Goal: Task Accomplishment & Management: Use online tool/utility

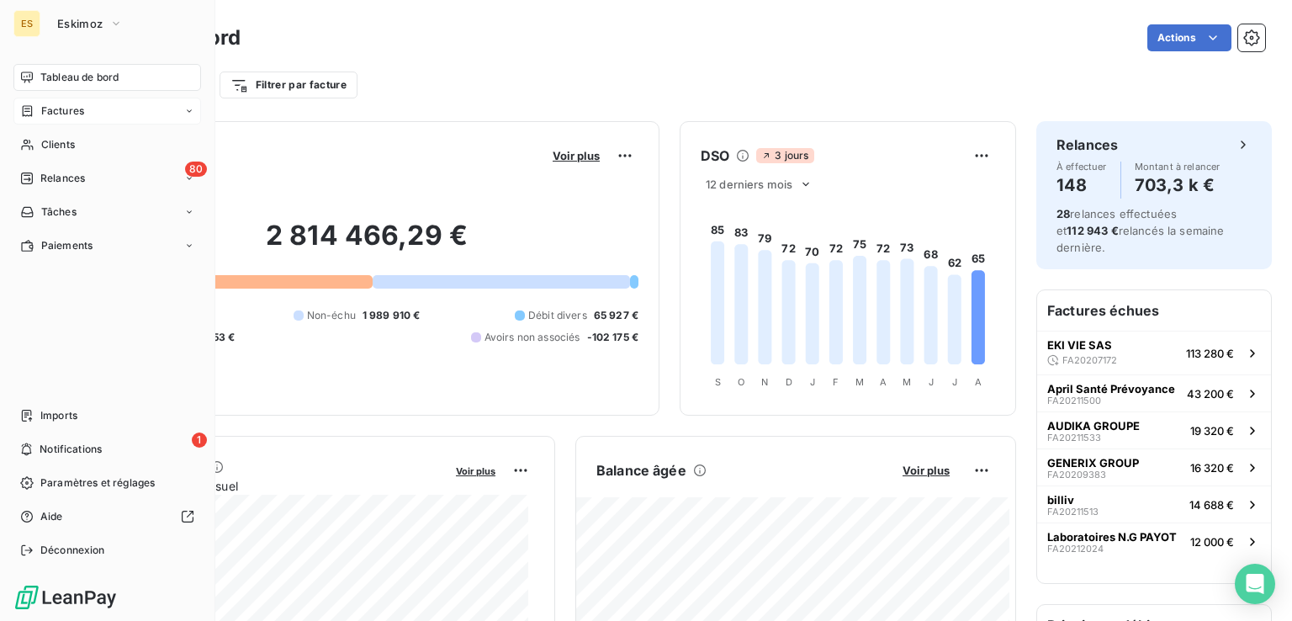
click at [48, 110] on span "Factures" at bounding box center [62, 110] width 43 height 15
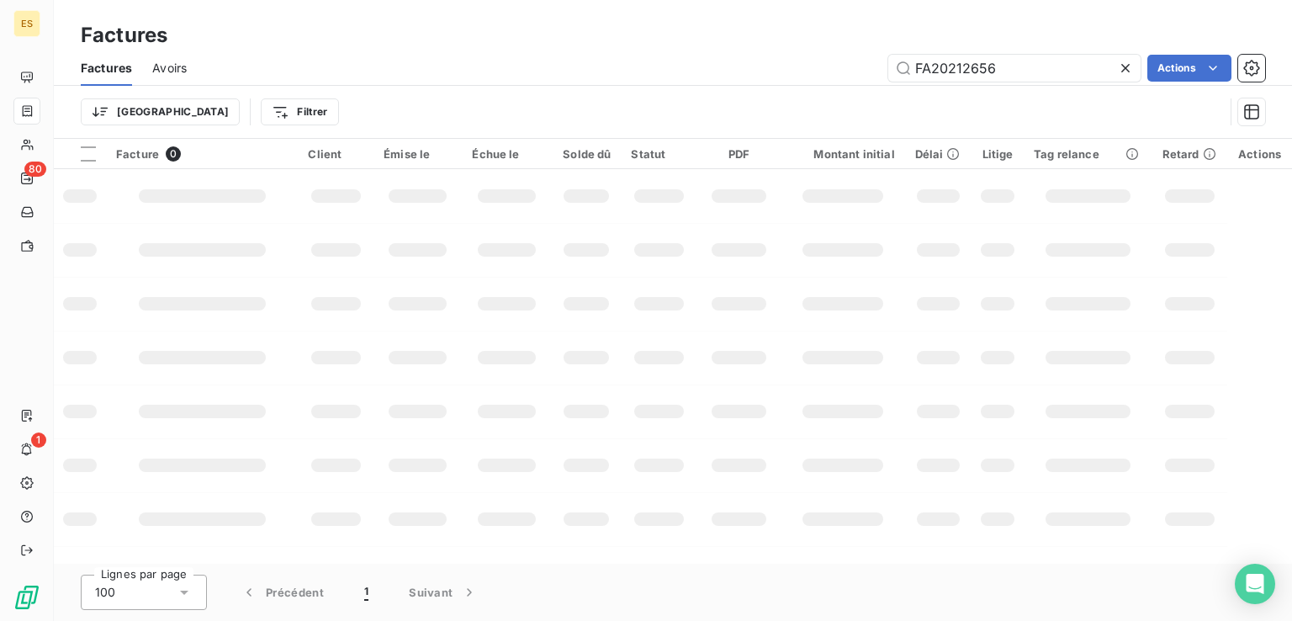
drag, startPoint x: 1009, startPoint y: 61, endPoint x: 835, endPoint y: 82, distance: 175.3
click at [835, 82] on div "Factures Avoirs FA20212656 Actions" at bounding box center [673, 67] width 1238 height 35
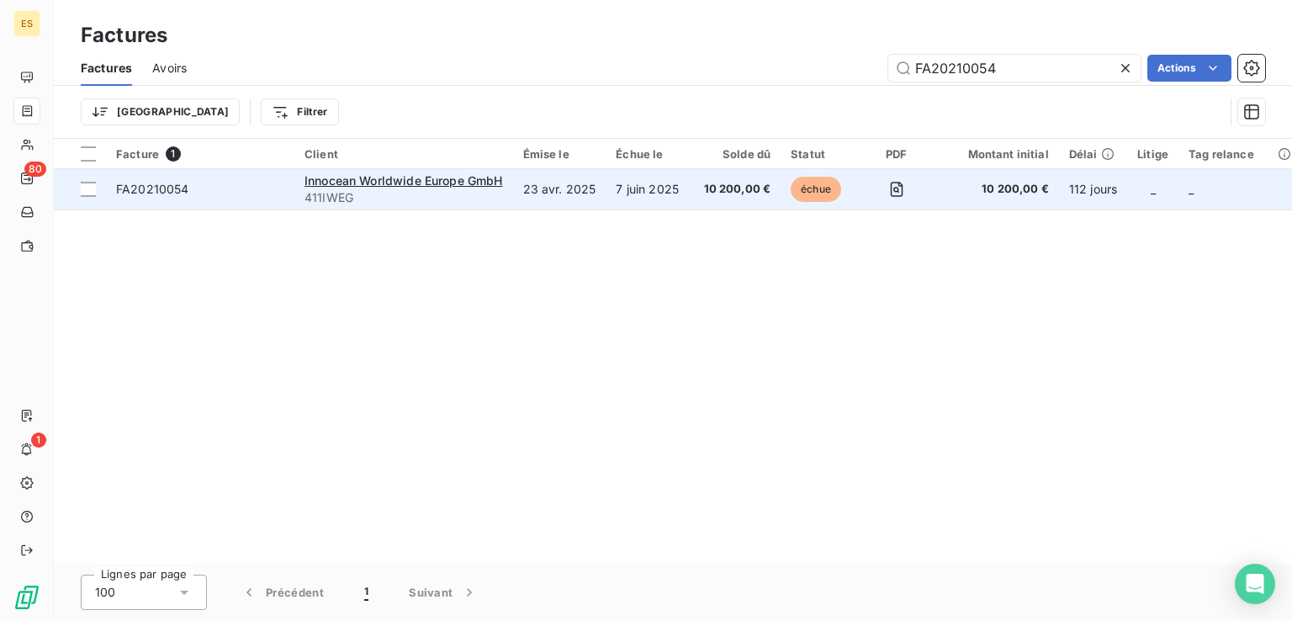
type input "FA20210054"
click at [765, 189] on span "10 200,00 €" at bounding box center [737, 189] width 67 height 17
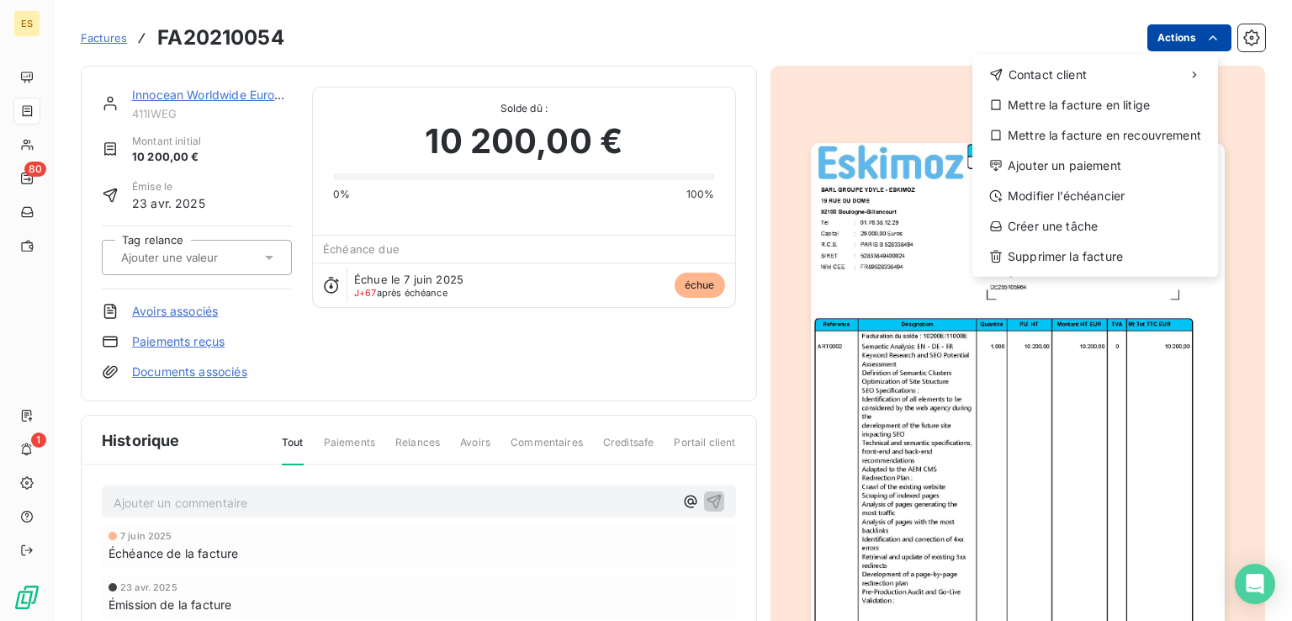
click at [1174, 41] on html "ES 80 1 Factures FA20210054 Actions Contact client Mettre la facture en litige …" at bounding box center [646, 310] width 1292 height 621
click at [1060, 298] on html "ES 80 1 Factures FA20210054 Actions Contact client Mettre la facture en litige …" at bounding box center [646, 310] width 1292 height 621
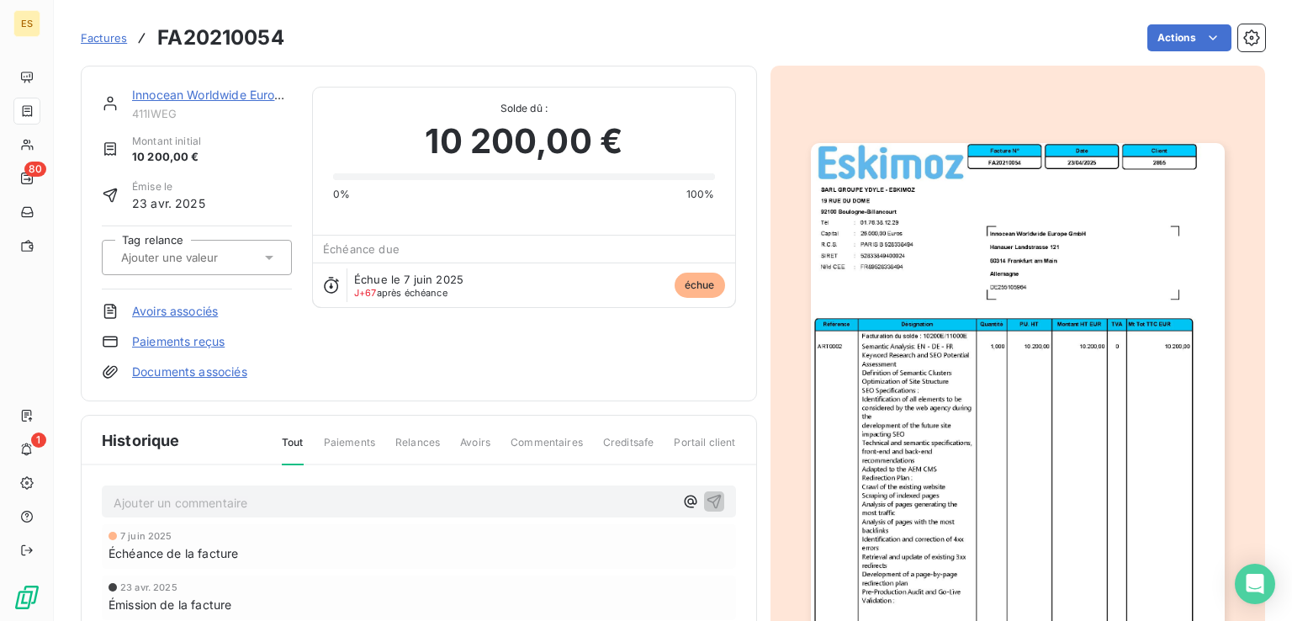
drag, startPoint x: 1080, startPoint y: 222, endPoint x: 1057, endPoint y: 194, distance: 36.4
click at [1057, 194] on img "button" at bounding box center [1018, 435] width 414 height 585
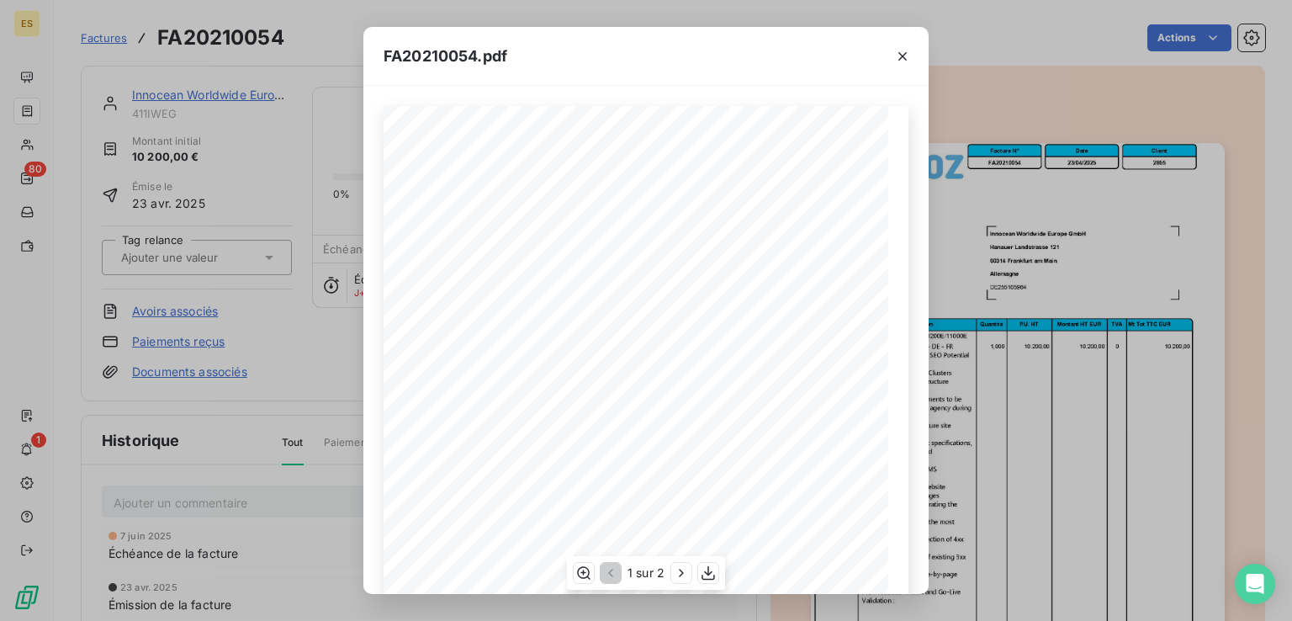
drag, startPoint x: 912, startPoint y: 158, endPoint x: 1046, endPoint y: 132, distance: 137.1
click at [994, 155] on div "FA20210054.pdf Référence Désignation Quantité P.U. HT Montant HT EUR TVA Mt Tot…" at bounding box center [646, 310] width 1292 height 621
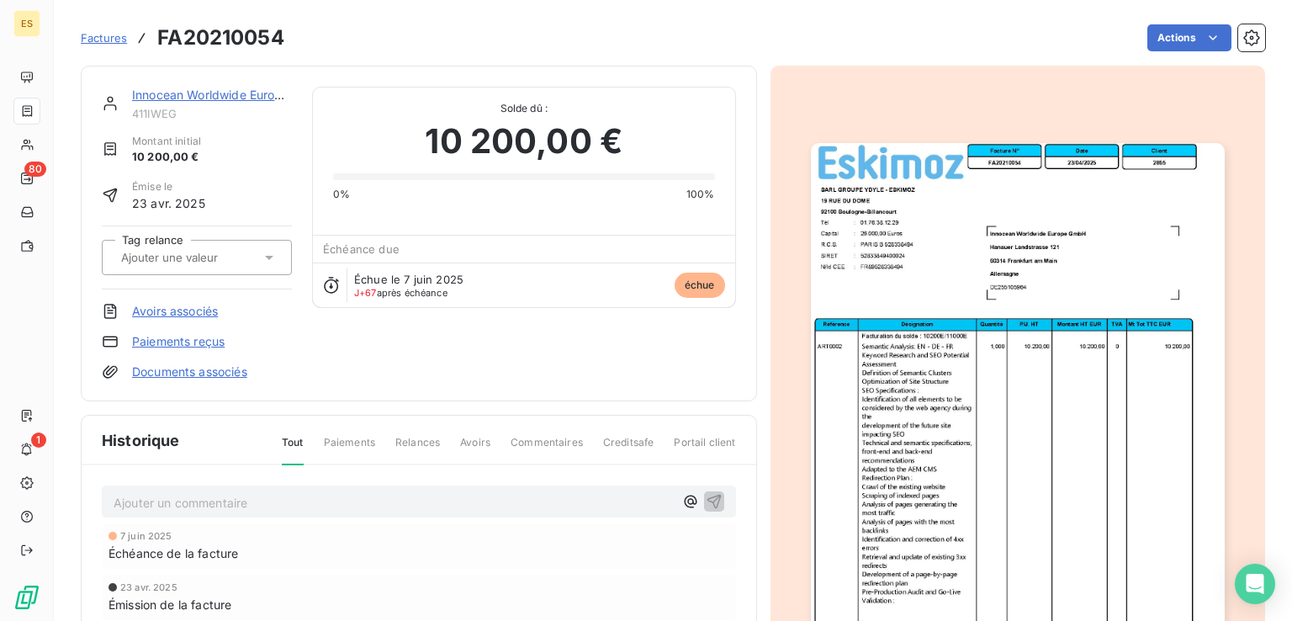
click at [1166, 46] on html "ES 80 1 Factures FA20210054 Actions Innocean Worldwide Europe GmbH 411IWEG Mont…" at bounding box center [646, 310] width 1292 height 621
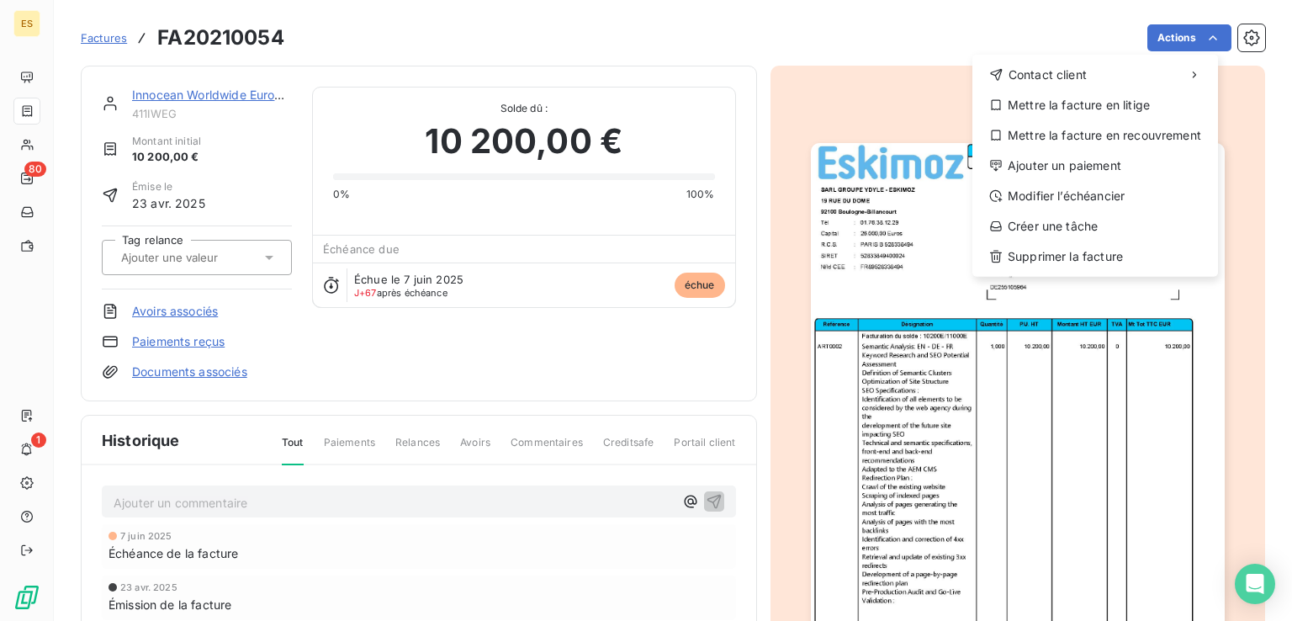
click at [890, 474] on html "ES 80 1 Factures FA20210054 Actions Contact client Mettre la facture en litige …" at bounding box center [646, 310] width 1292 height 621
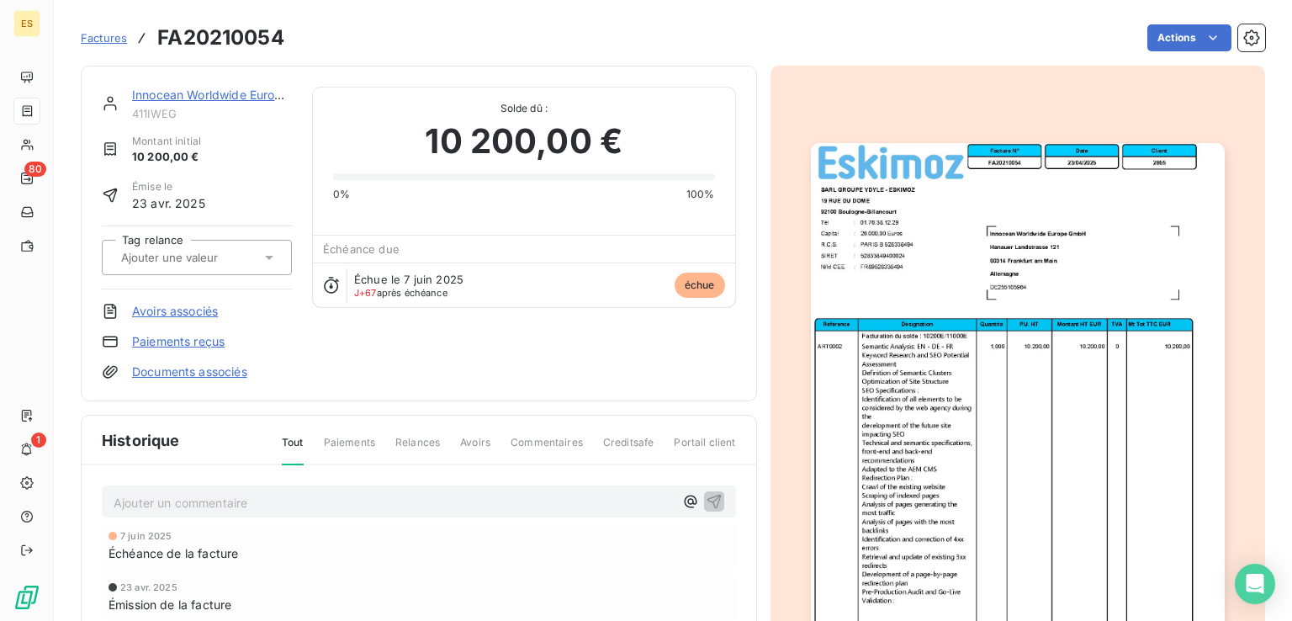
click at [182, 372] on link "Documents associés" at bounding box center [189, 371] width 115 height 17
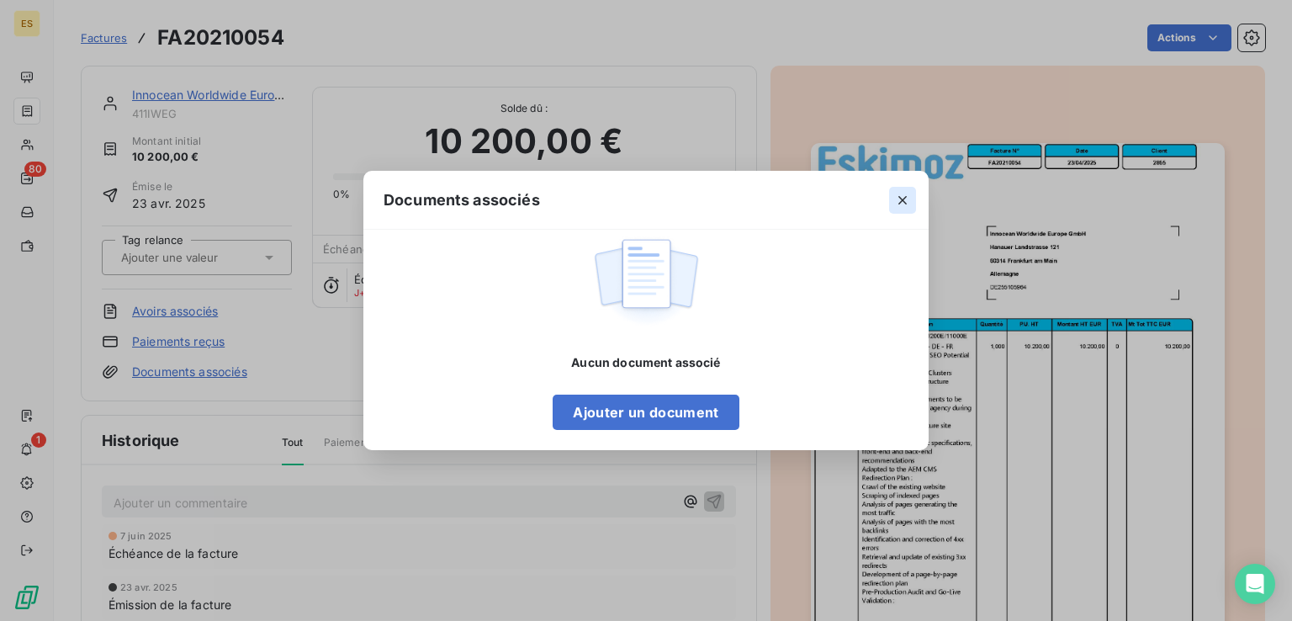
click at [901, 201] on icon "button" at bounding box center [902, 200] width 8 height 8
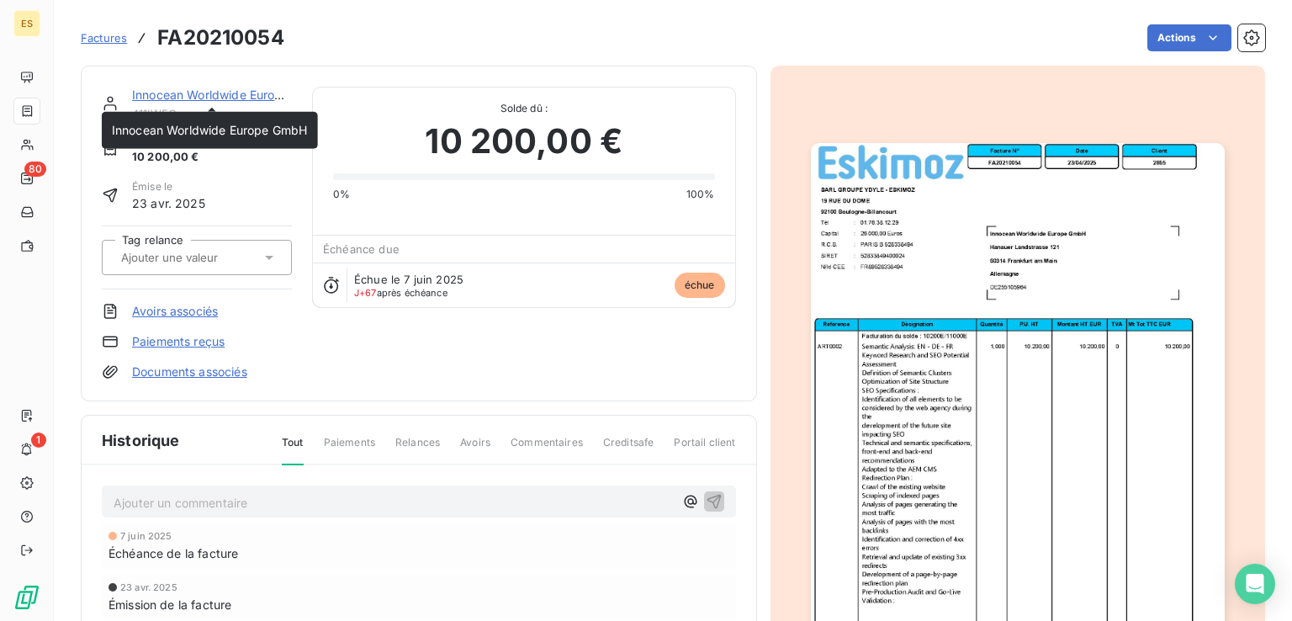
click at [200, 88] on link "Innocean Worldwide Europe GmbH" at bounding box center [230, 94] width 196 height 14
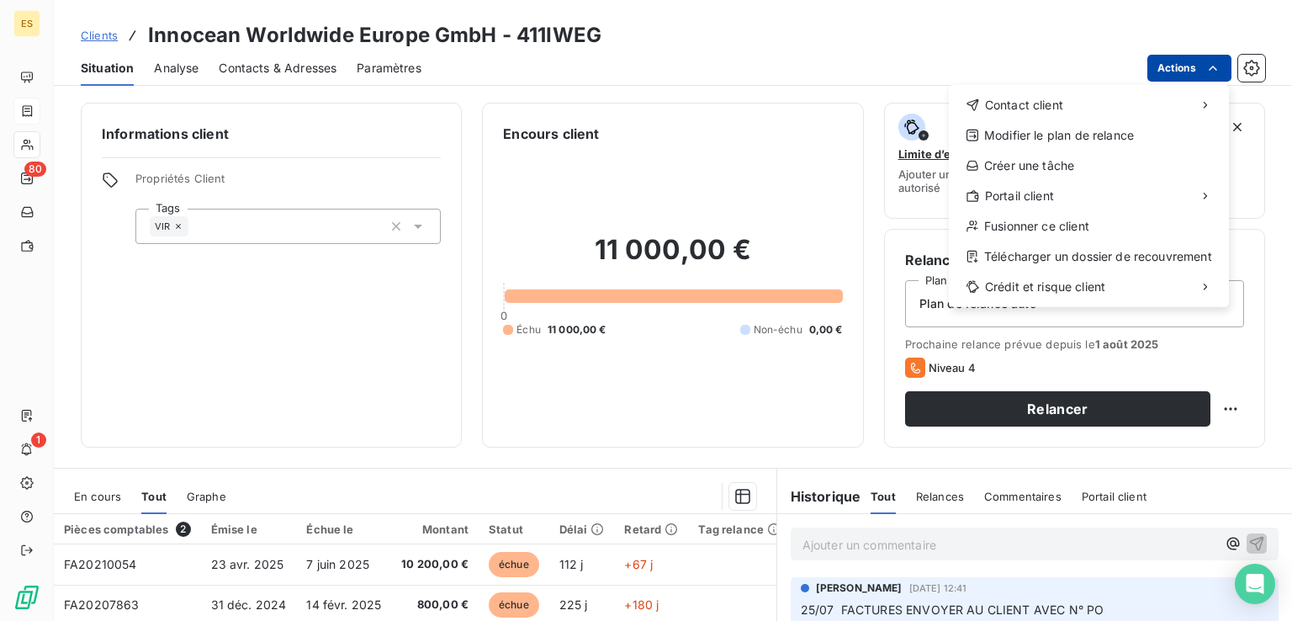
click at [1191, 75] on html "ES 80 1 Clients Innocean Worldwide Europe GmbH - 411IWEG Situation Analyse Cont…" at bounding box center [646, 310] width 1292 height 621
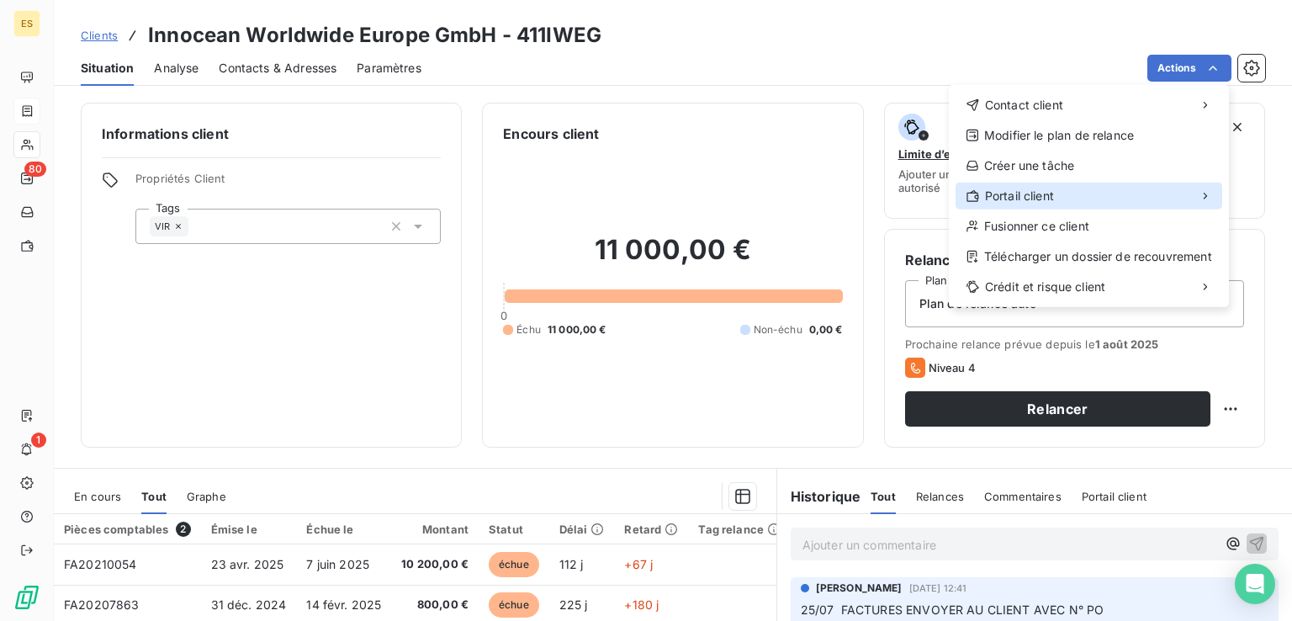
click at [1045, 204] on span "Portail client" at bounding box center [1019, 196] width 69 height 17
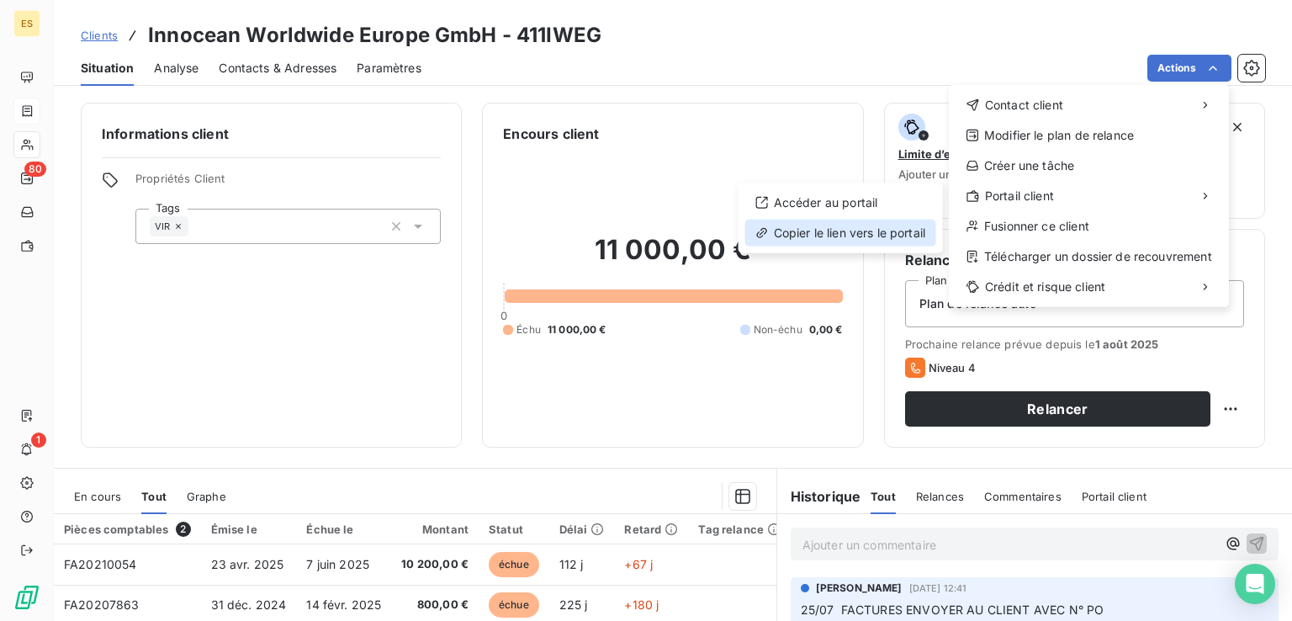
click at [777, 233] on div "Copier le lien vers le portail" at bounding box center [840, 233] width 191 height 27
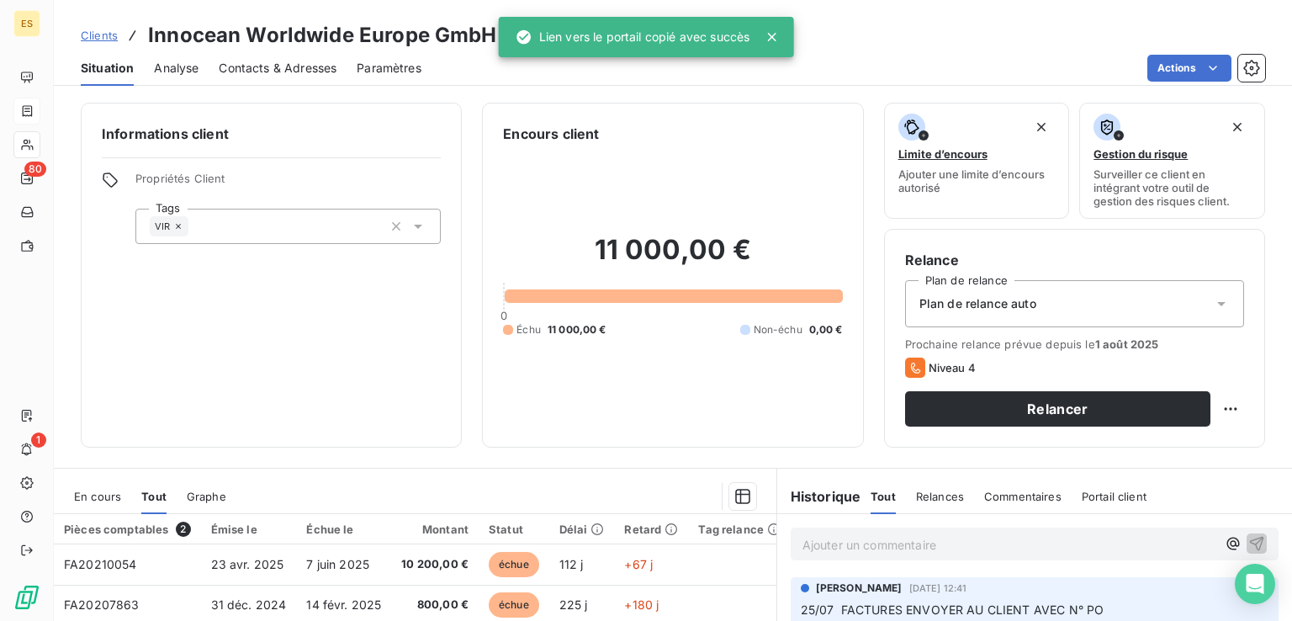
click at [1184, 69] on html "ES 80 1 Clients Innocean Worldwide Europe GmbH - 411IWEG Situation Analyse Cont…" at bounding box center [646, 310] width 1292 height 621
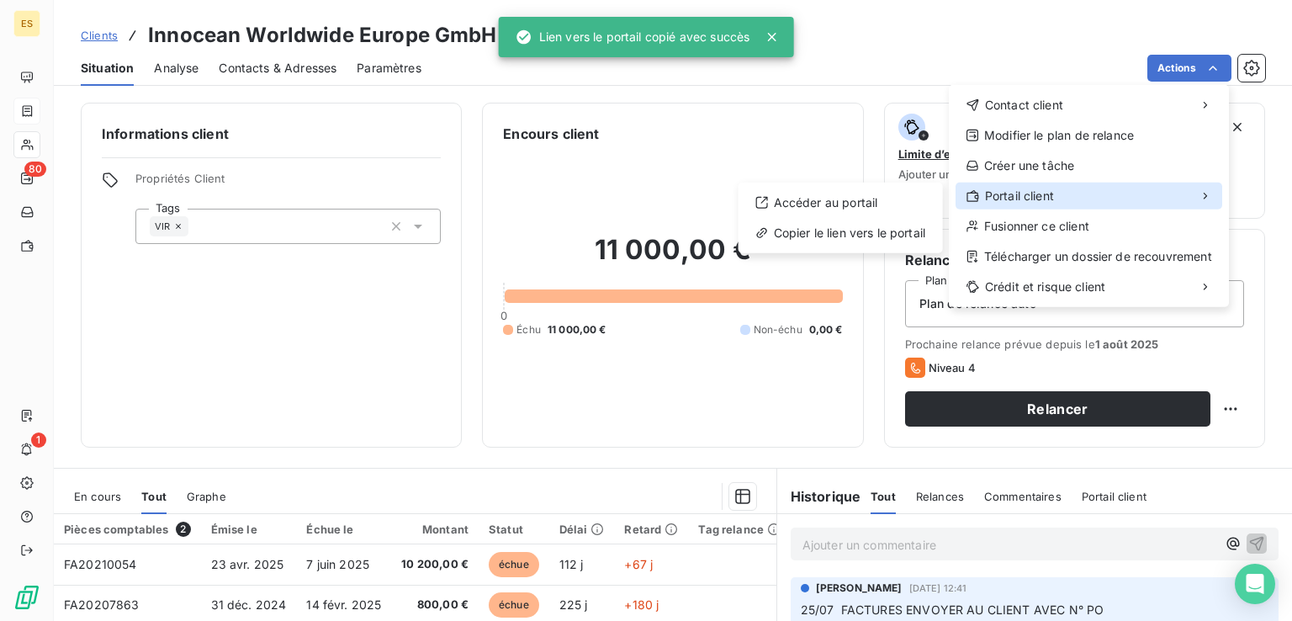
click at [1007, 199] on span "Portail client" at bounding box center [1019, 196] width 69 height 17
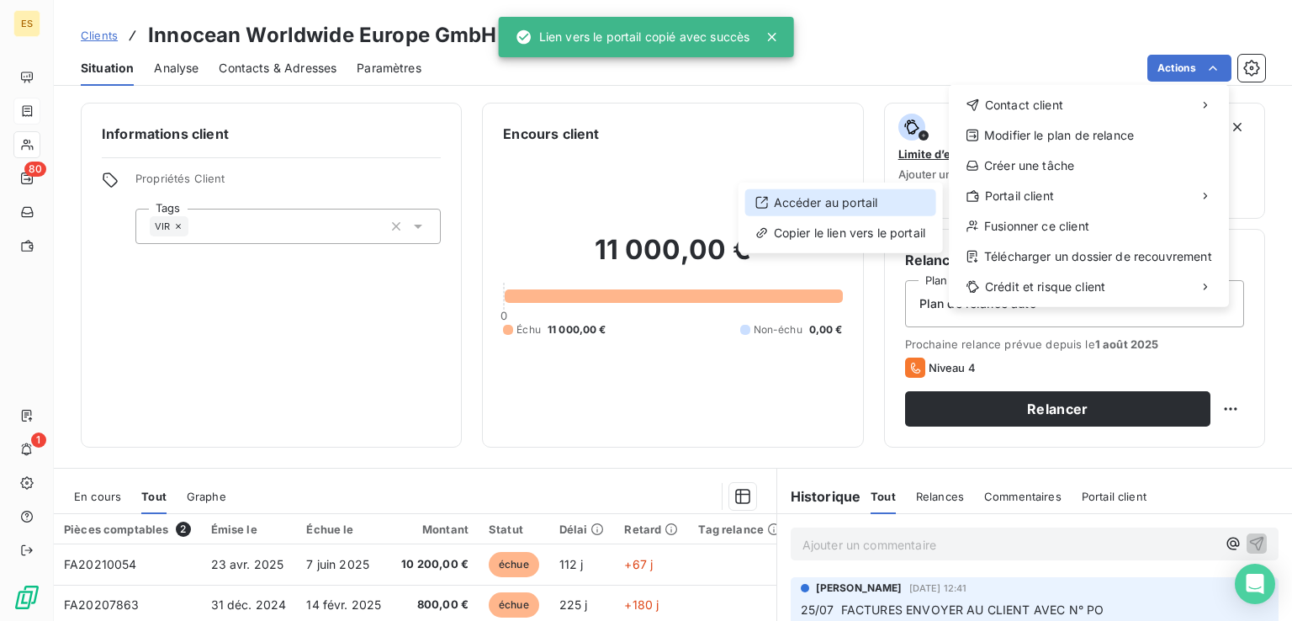
click at [850, 194] on div "Accéder au portail" at bounding box center [840, 202] width 191 height 27
